Goal: Navigation & Orientation: Understand site structure

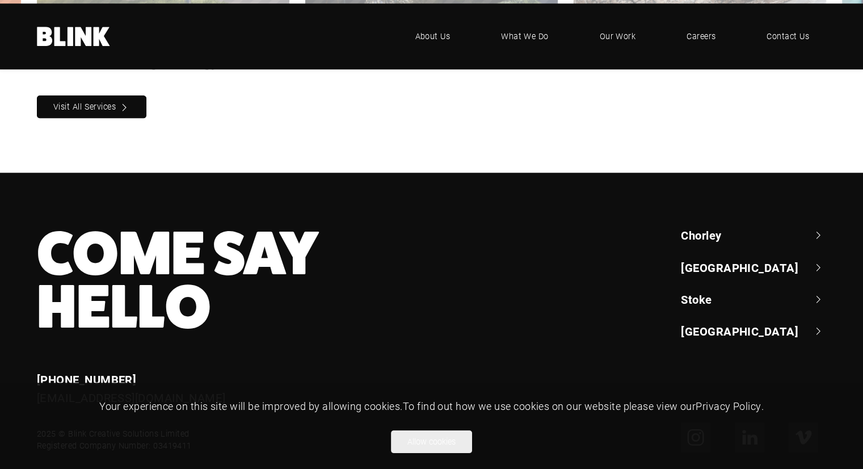
scroll to position [1190, 0]
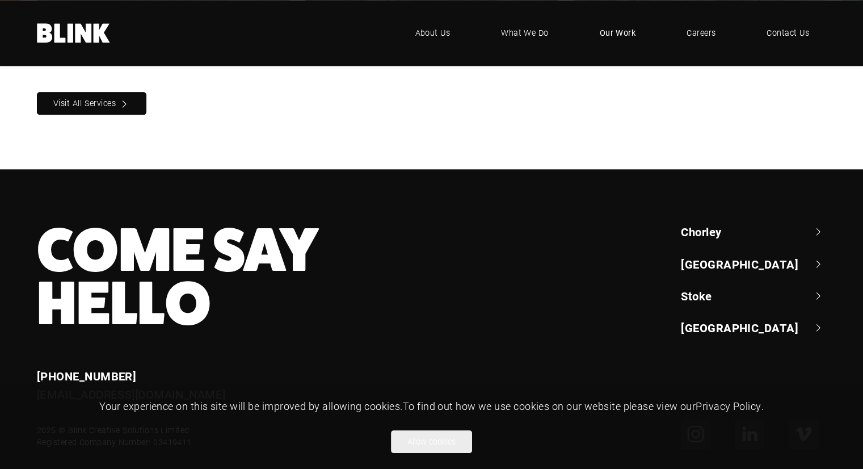
click at [629, 32] on span "Our Work" at bounding box center [618, 33] width 36 height 12
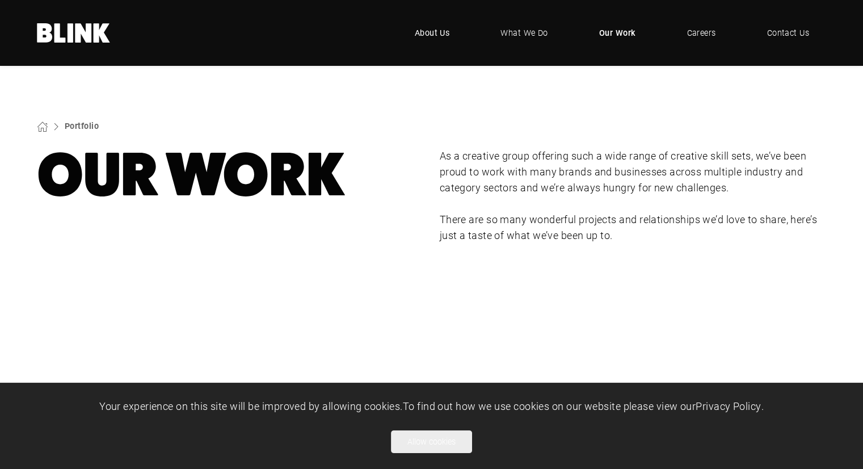
click at [429, 36] on span "About Us" at bounding box center [432, 33] width 35 height 12
